Goal: Information Seeking & Learning: Check status

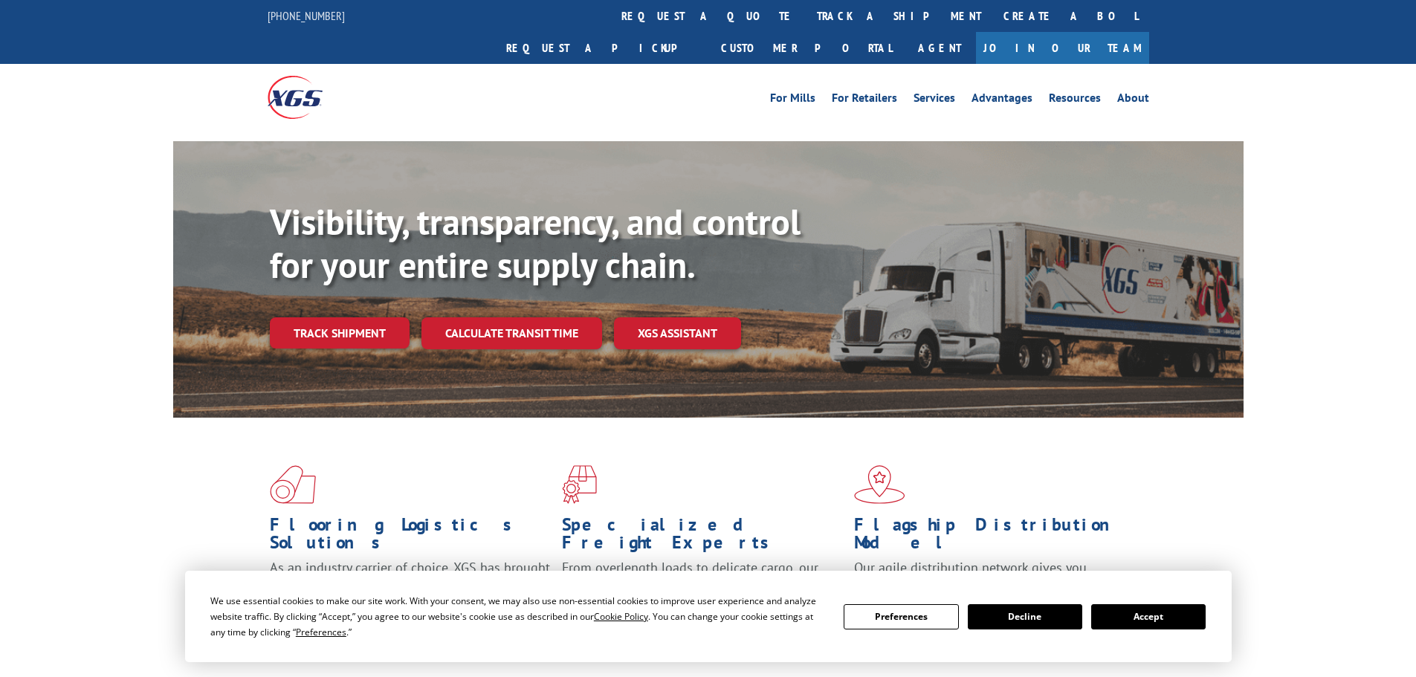
click at [358, 317] on div "Visibility, transparency, and control for your entire supply chain. Track shipm…" at bounding box center [757, 304] width 974 height 207
click at [357, 317] on link "Track shipment" at bounding box center [340, 332] width 140 height 31
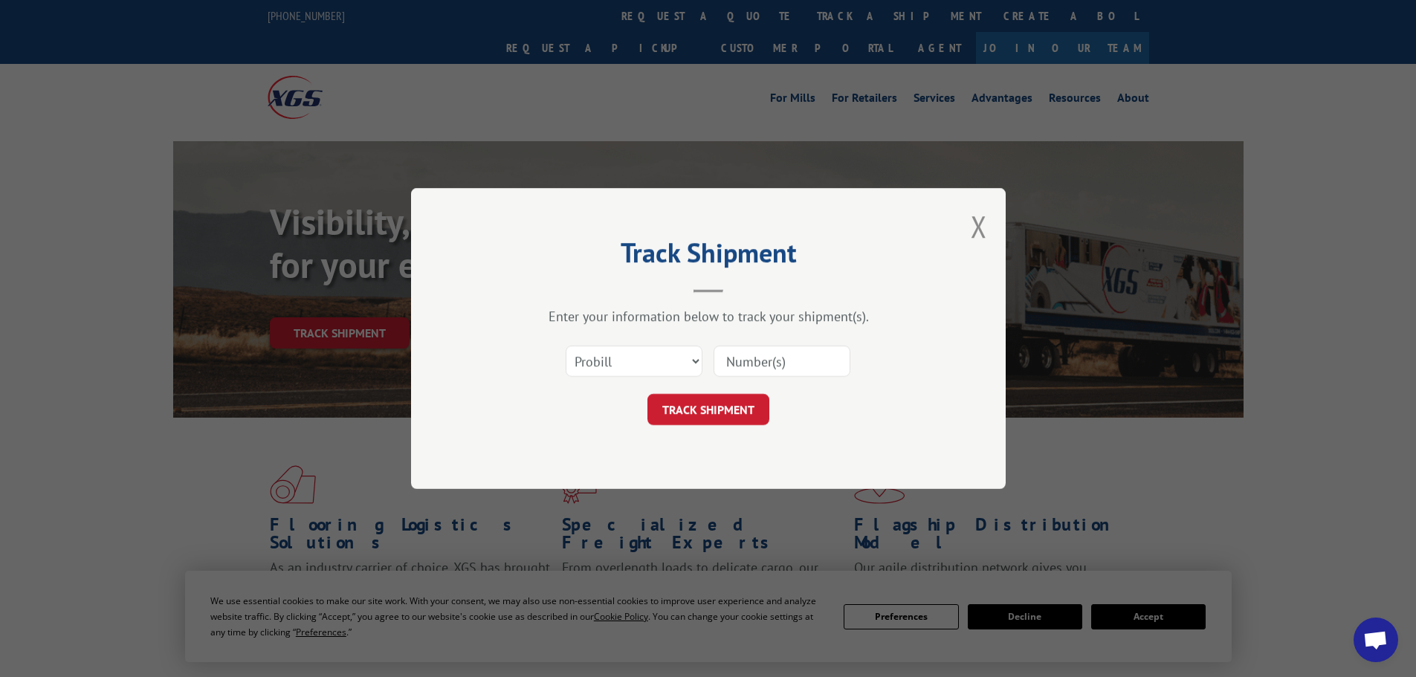
click at [818, 368] on input at bounding box center [782, 361] width 137 height 31
paste input "17640150"
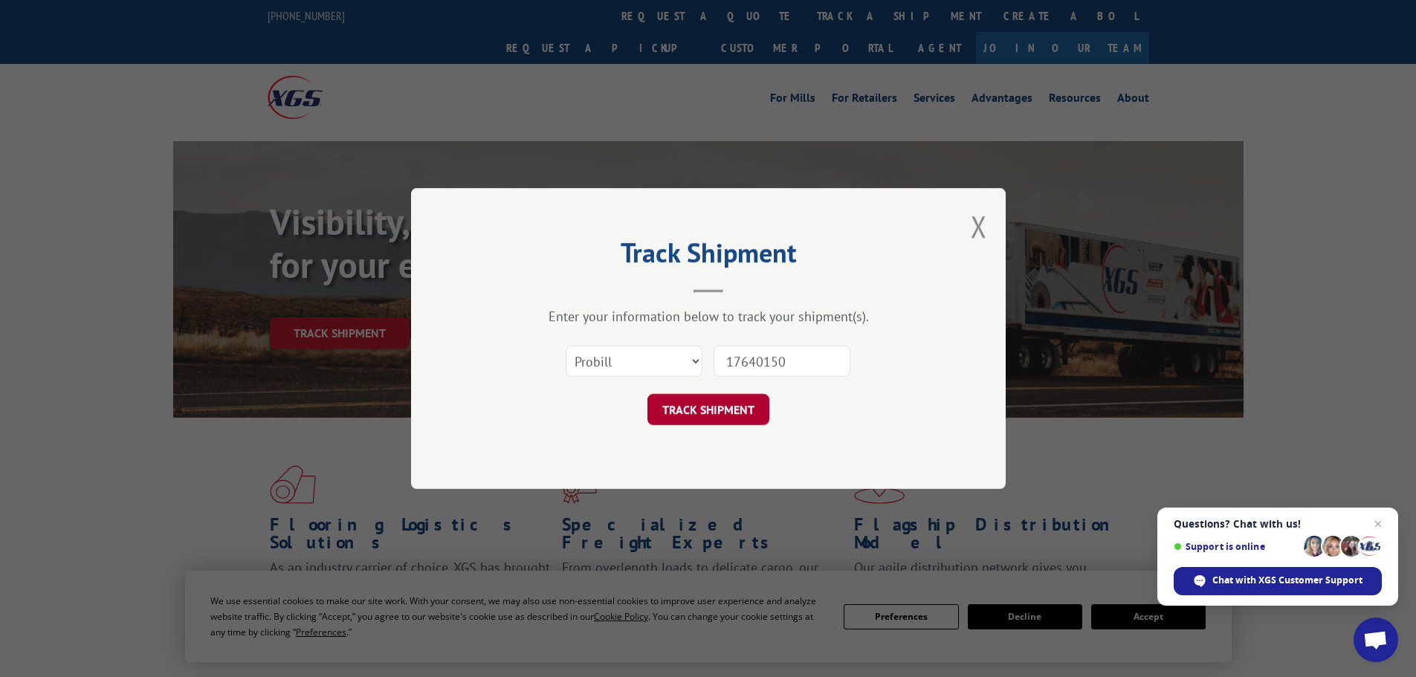
type input "17640150"
click at [749, 401] on button "TRACK SHIPMENT" at bounding box center [708, 409] width 122 height 31
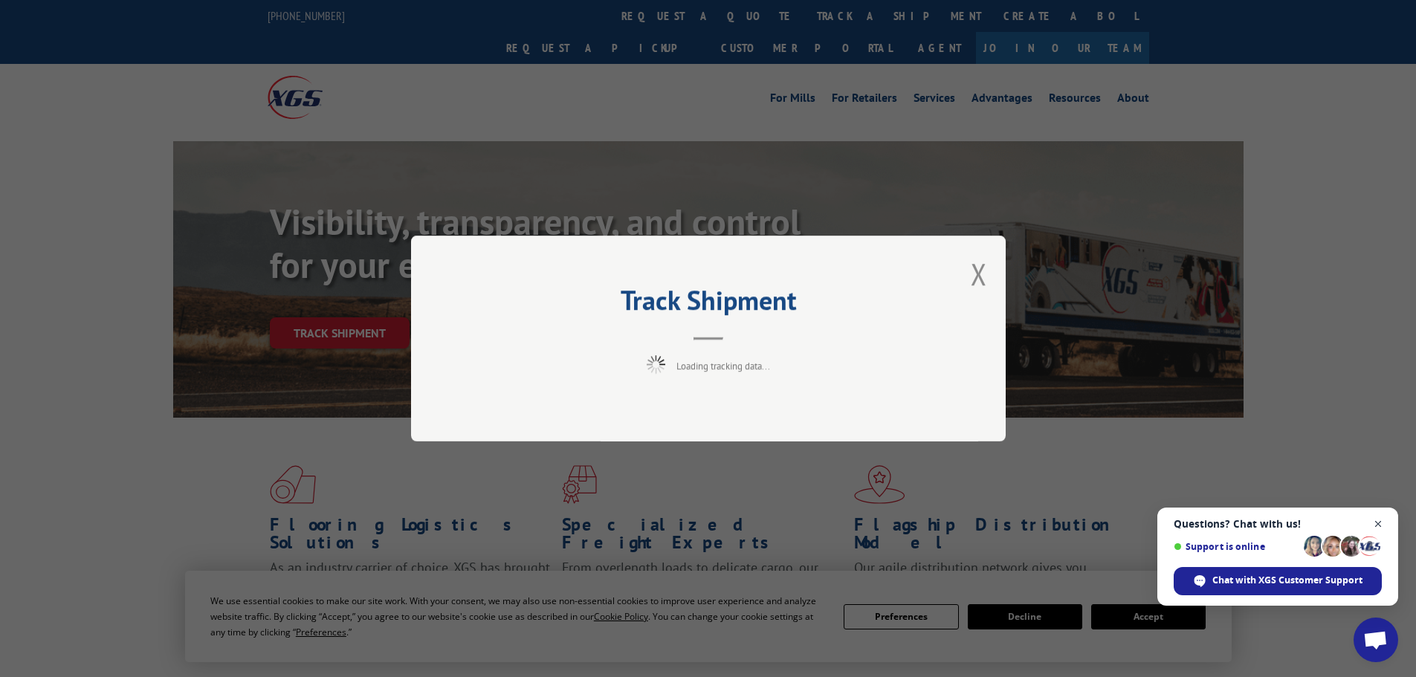
click at [1377, 528] on span "Close chat" at bounding box center [1378, 524] width 19 height 19
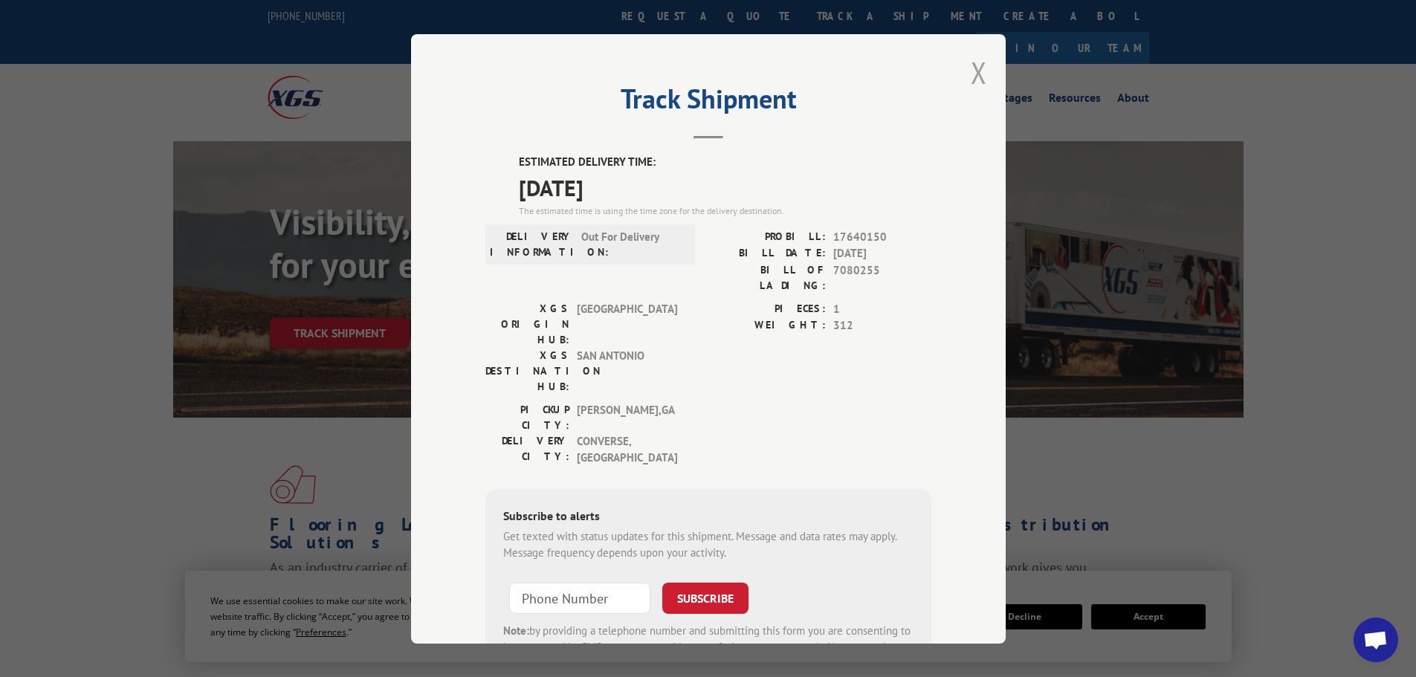
click at [975, 84] on button "Close modal" at bounding box center [979, 72] width 16 height 39
